Goal: Transaction & Acquisition: Purchase product/service

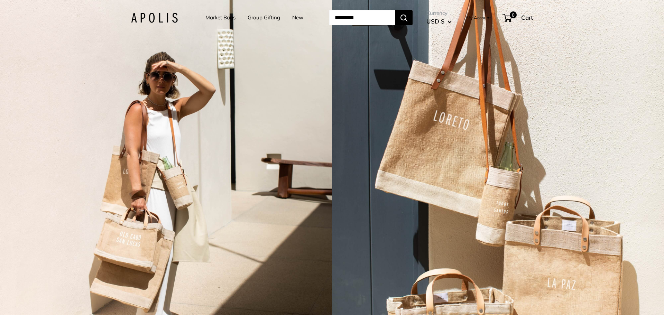
click at [222, 16] on link "Market Bags" at bounding box center [220, 18] width 30 height 10
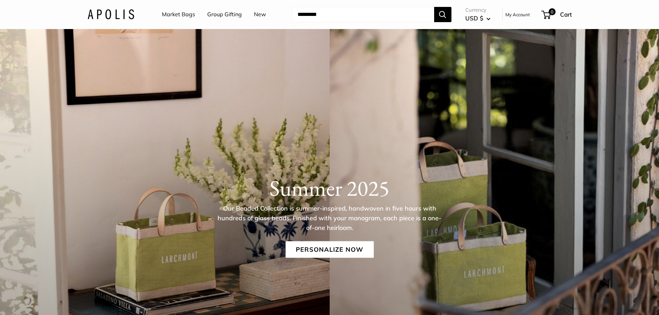
click at [181, 11] on link "Market Bags" at bounding box center [178, 14] width 33 height 10
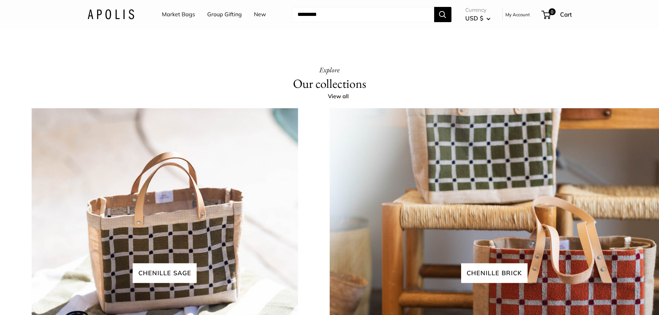
scroll to position [1558, 0]
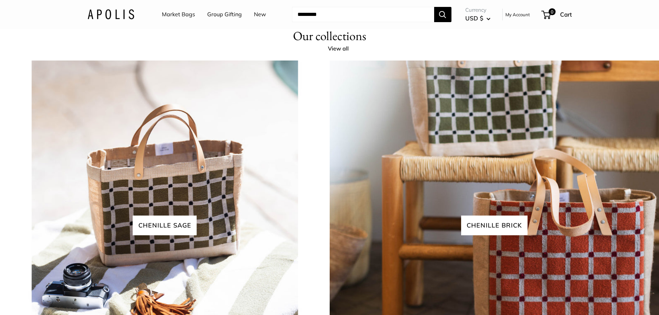
click at [344, 275] on div "Explore Our collections View all Chenille sage chenille brick" at bounding box center [329, 203] width 659 height 374
click at [344, 54] on link "View all" at bounding box center [342, 49] width 28 height 10
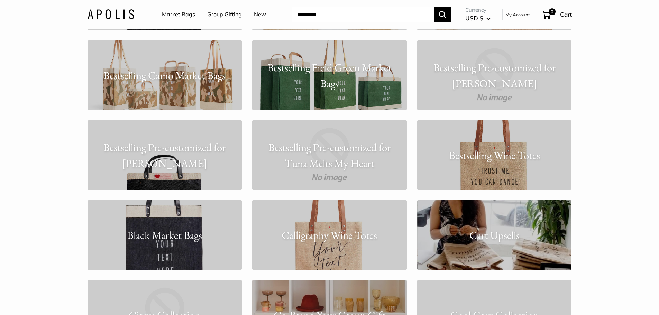
scroll to position [1175, 0]
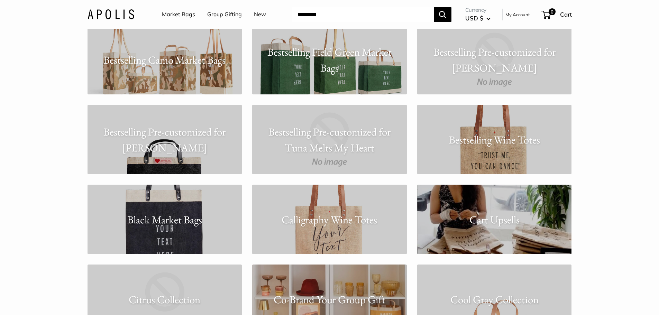
click at [514, 142] on p "Bestselling Wine Totes" at bounding box center [494, 140] width 155 height 16
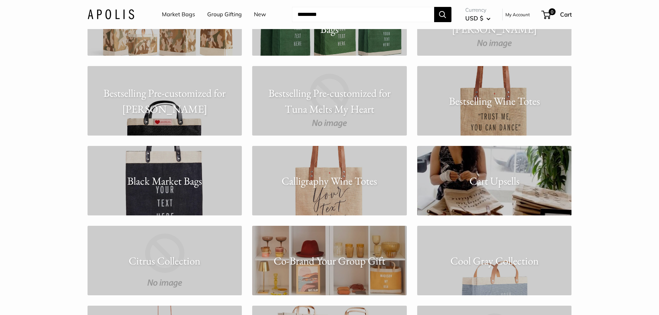
scroll to position [1279, 0]
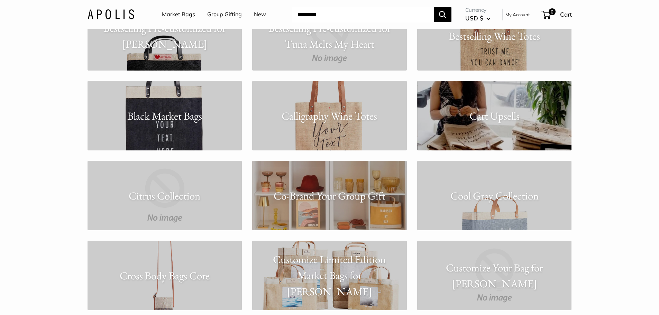
click at [355, 116] on p "Calligraphy Wine Totes" at bounding box center [329, 116] width 155 height 16
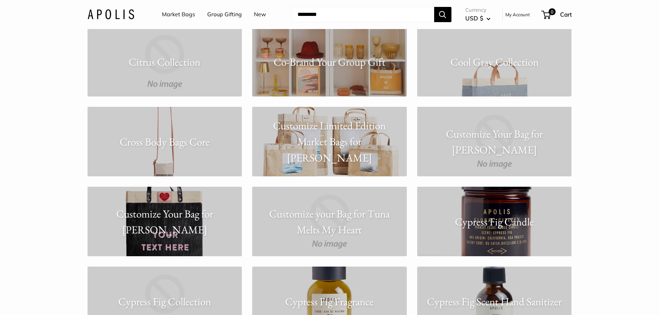
scroll to position [1417, 0]
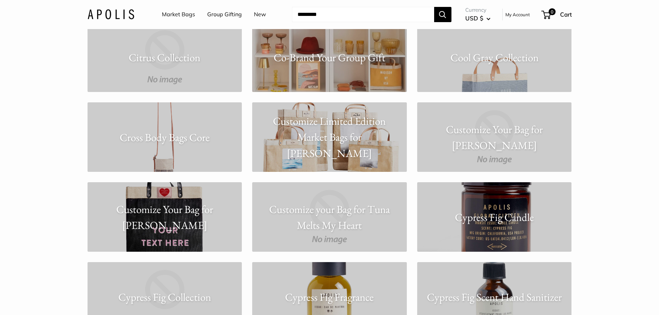
click at [209, 129] on p "Cross Body Bags Core" at bounding box center [164, 137] width 155 height 16
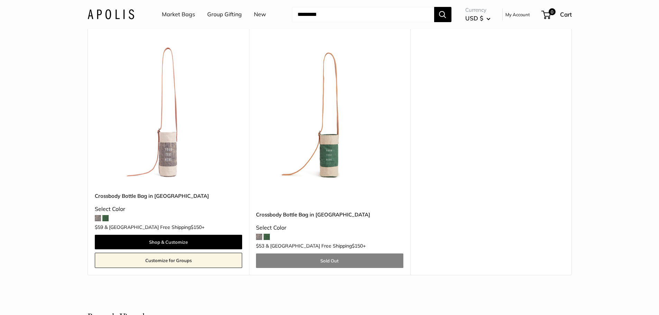
scroll to position [69, 0]
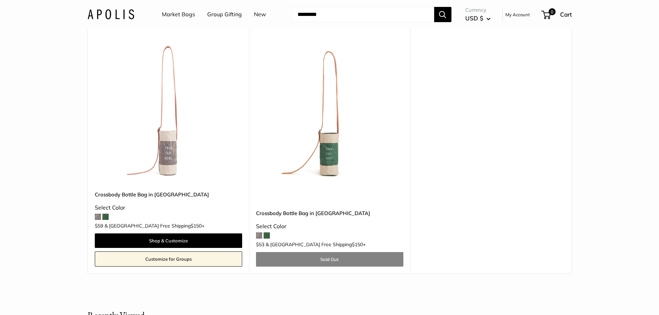
click at [0, 0] on img at bounding box center [0, 0] width 0 height 0
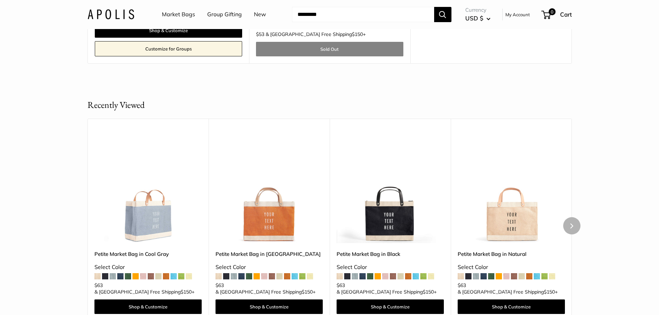
scroll to position [277, 0]
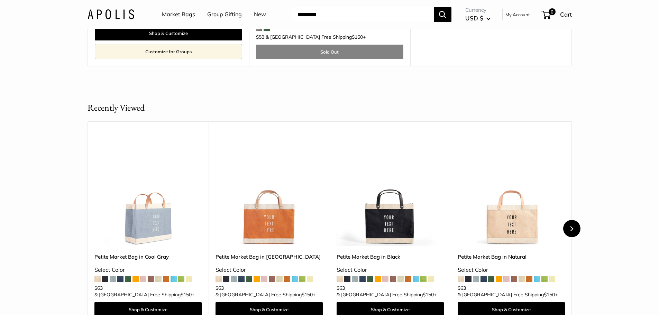
click at [573, 227] on button "Next" at bounding box center [571, 228] width 17 height 17
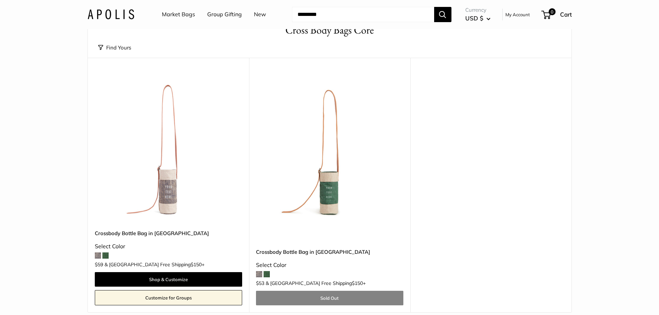
scroll to position [0, 0]
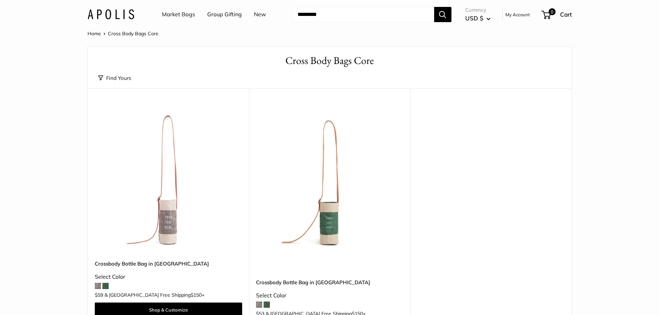
click at [302, 17] on input "Search..." at bounding box center [363, 14] width 142 height 15
type input "****"
click at [434, 7] on button "Search" at bounding box center [442, 14] width 17 height 15
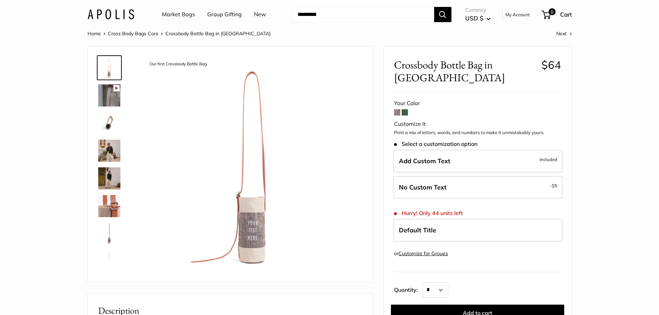
click at [112, 146] on img at bounding box center [109, 151] width 22 height 22
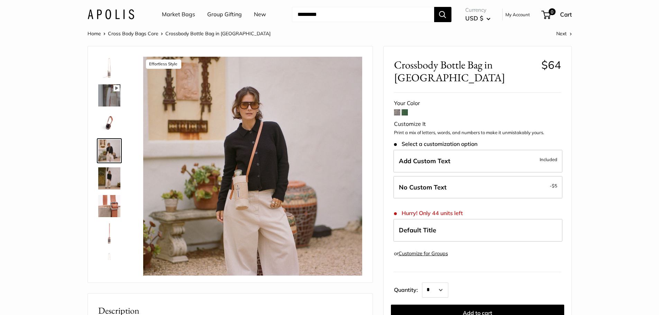
click at [115, 203] on img at bounding box center [109, 206] width 22 height 22
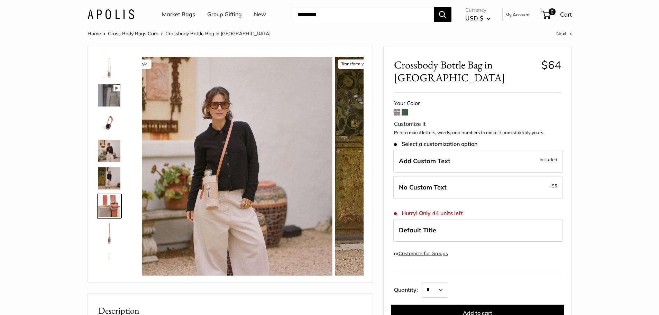
scroll to position [17, 0]
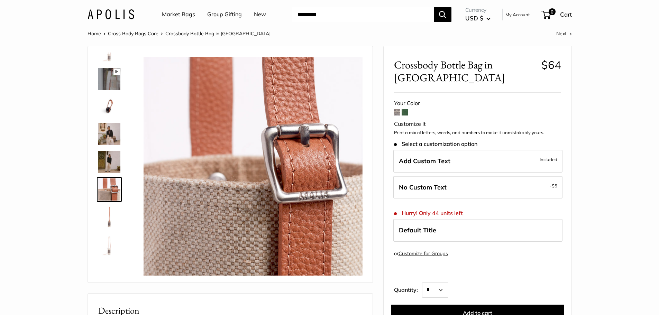
click at [118, 161] on img at bounding box center [109, 162] width 22 height 22
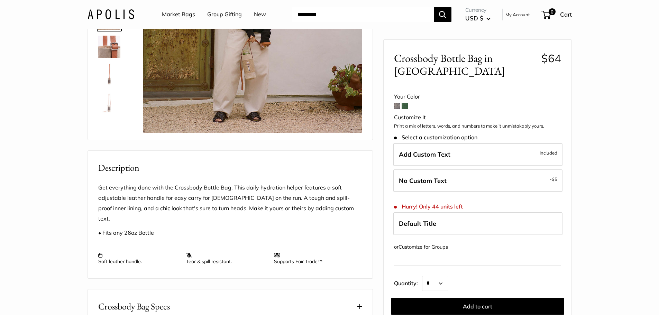
scroll to position [69, 0]
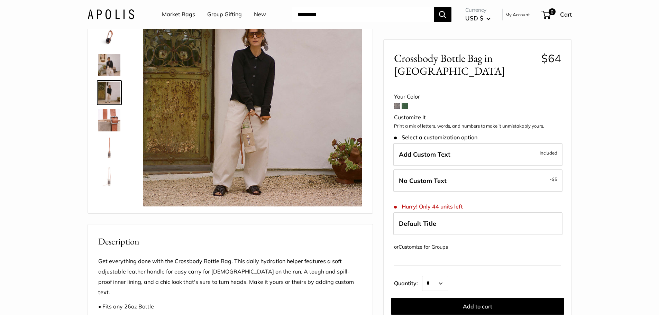
click at [113, 146] on img at bounding box center [109, 148] width 22 height 22
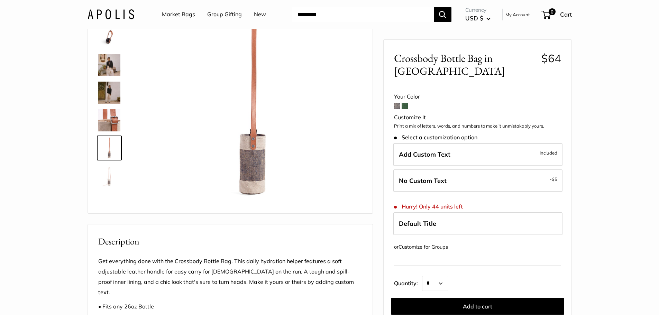
click at [109, 176] on img at bounding box center [109, 176] width 22 height 22
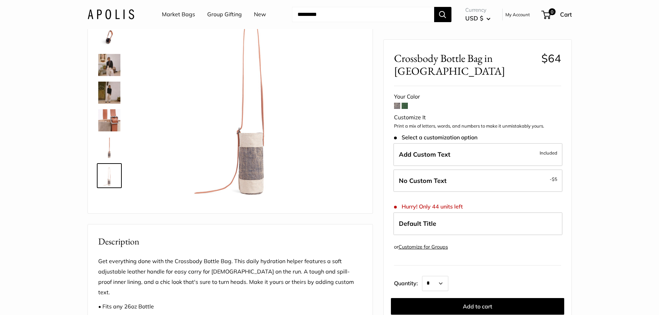
click at [109, 63] on img at bounding box center [109, 65] width 22 height 22
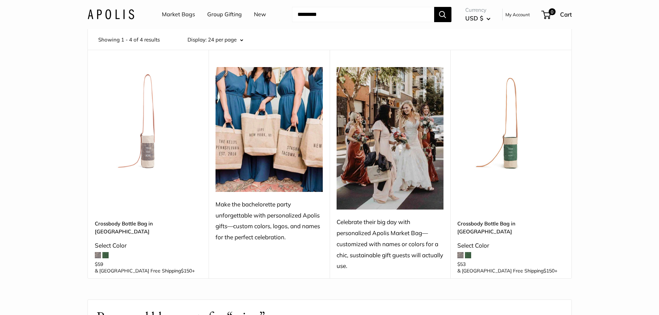
scroll to position [35, 0]
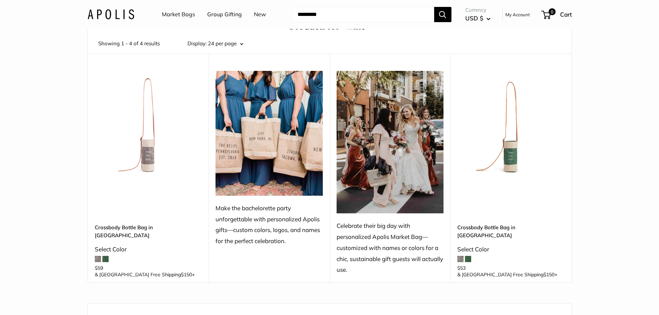
click at [179, 16] on link "Market Bags" at bounding box center [178, 14] width 33 height 10
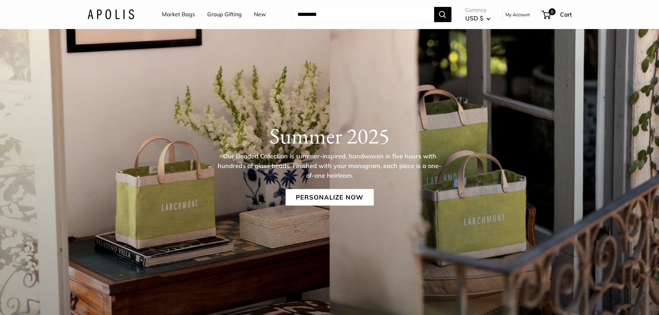
scroll to position [138, 0]
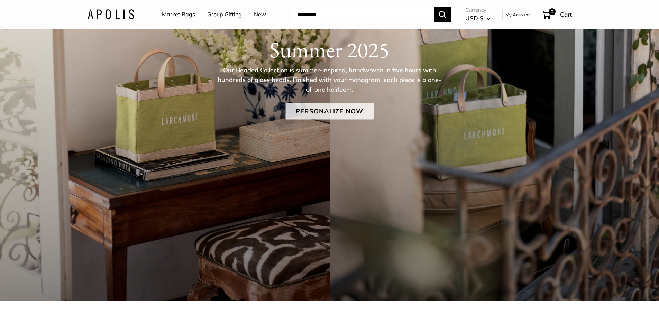
click at [328, 109] on link "Personalize Now" at bounding box center [329, 111] width 88 height 17
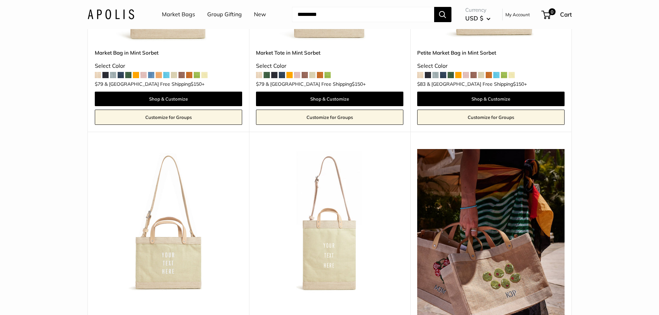
scroll to position [4044, 0]
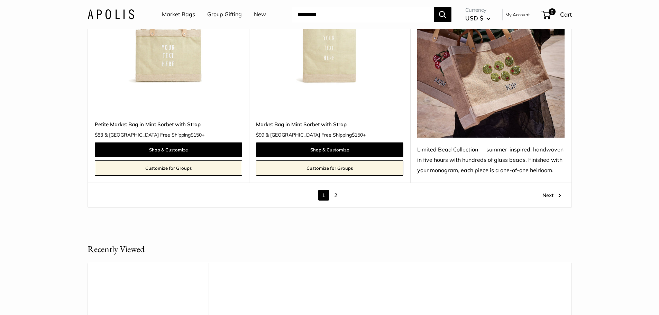
click at [336, 196] on link "2" at bounding box center [335, 195] width 11 height 11
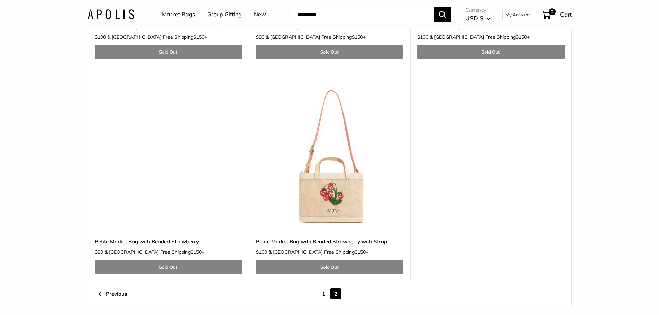
scroll to position [1287, 0]
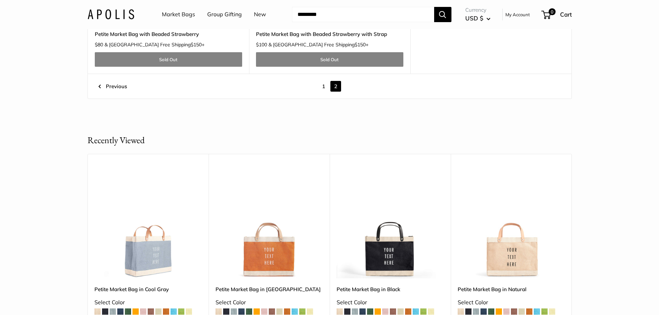
click at [179, 16] on link "Market Bags" at bounding box center [178, 14] width 33 height 10
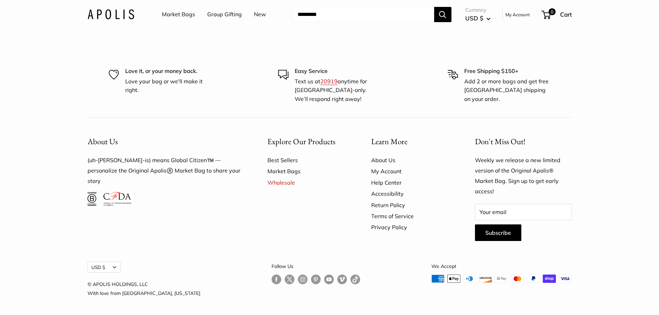
scroll to position [2146, 0]
click at [294, 171] on link "Market Bags" at bounding box center [307, 171] width 80 height 11
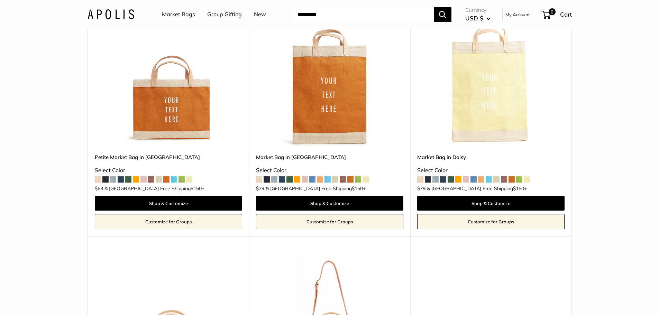
scroll to position [1486, 0]
